Goal: Find specific page/section: Find specific page/section

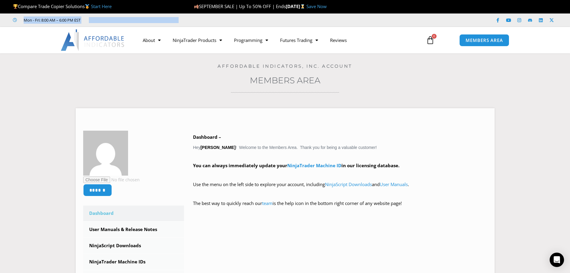
drag, startPoint x: 556, startPoint y: 0, endPoint x: 568, endPoint y: 16, distance: 20.0
click at [568, 16] on header "Compare Trade Copier Solutions Start Here SEPTEMBER SALE | Up To 50% OFF | Ends…" at bounding box center [285, 26] width 570 height 53
